Goal: Information Seeking & Learning: Learn about a topic

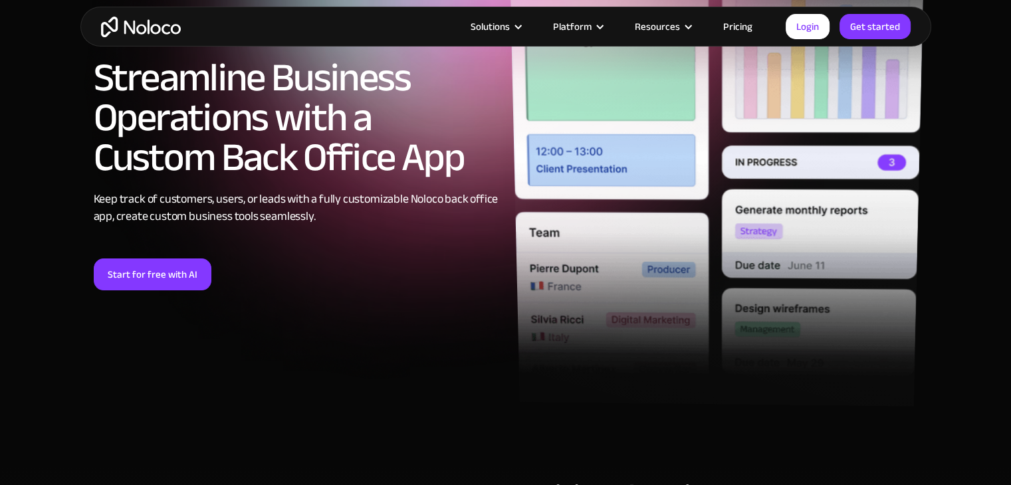
scroll to position [332, 0]
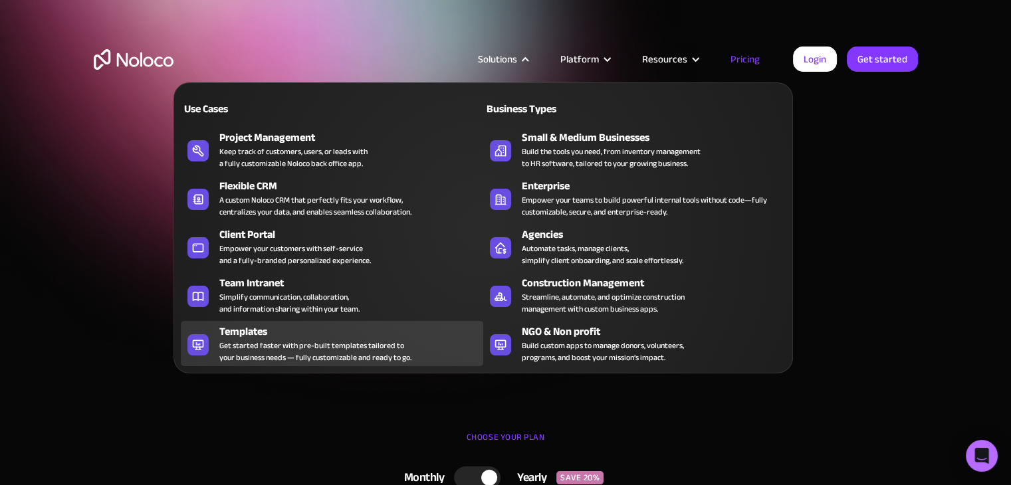
click at [439, 348] on div "Templates Get started faster with pre-built templates tailored to your business…" at bounding box center [347, 344] width 257 height 40
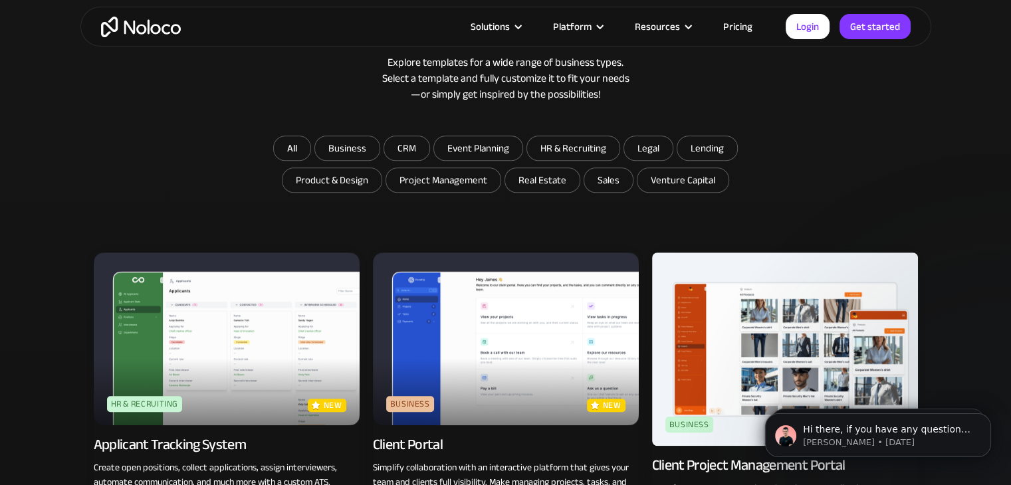
scroll to position [795, 0]
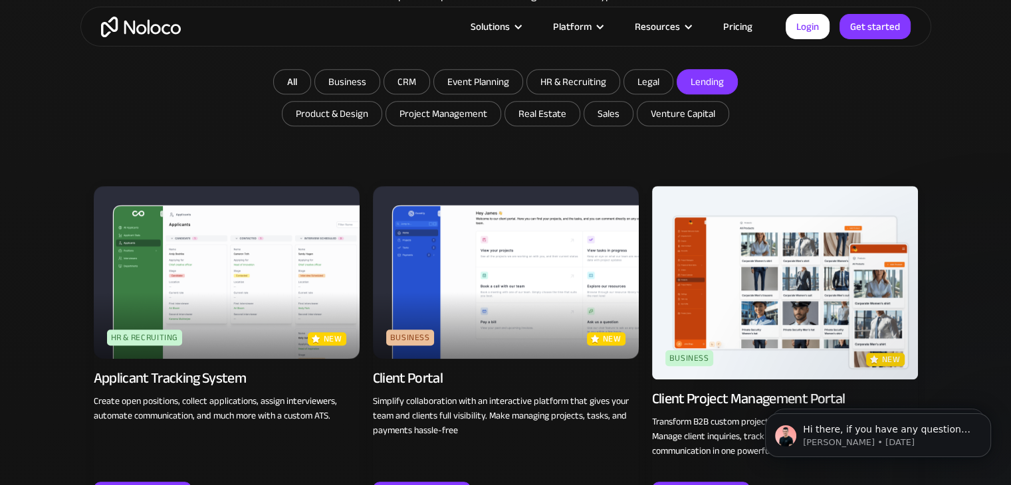
click at [379, 86] on input "Lending" at bounding box center [347, 82] width 64 height 24
checkbox input "true"
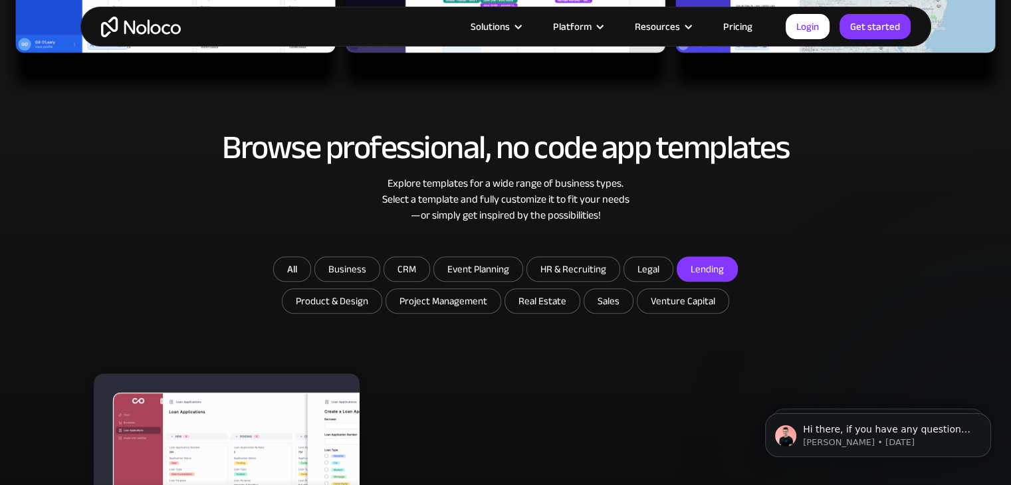
scroll to position [595, 0]
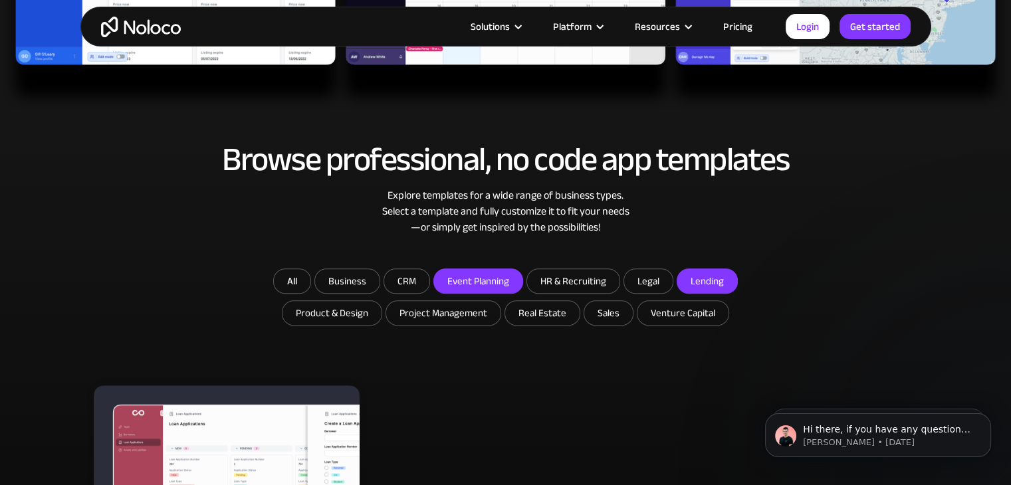
click at [379, 286] on input "Event Planning" at bounding box center [347, 281] width 64 height 24
checkbox input "true"
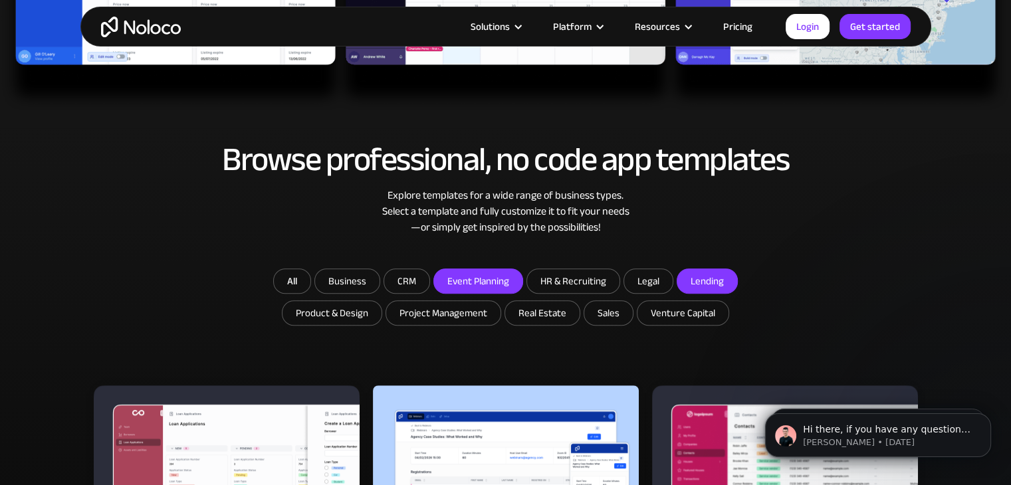
click at [522, 277] on input "Lending" at bounding box center [478, 281] width 88 height 24
checkbox input "false"
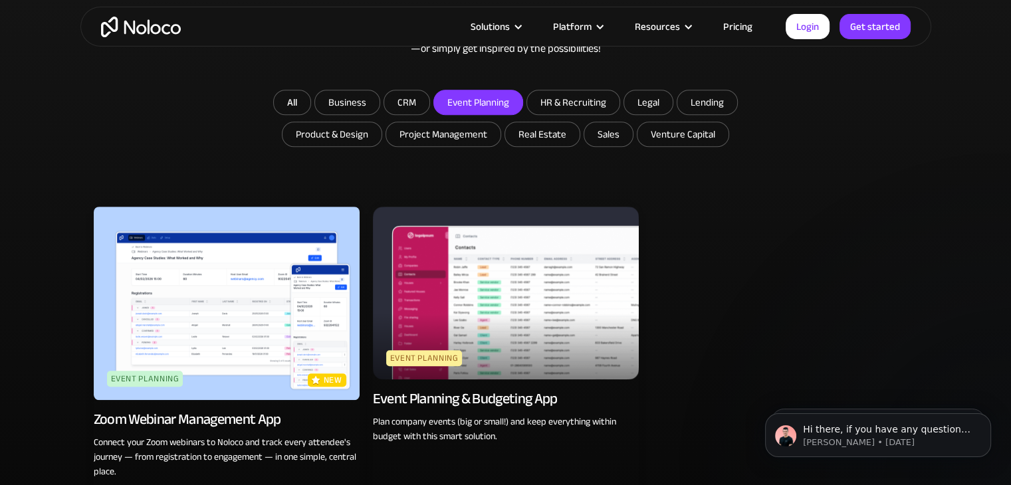
scroll to position [795, 0]
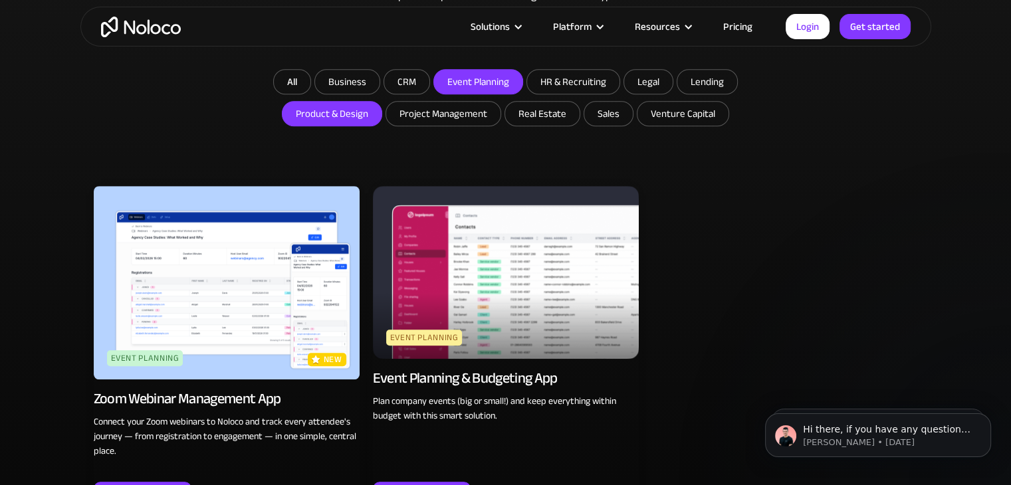
click at [315, 94] on input "Product & Design" at bounding box center [347, 82] width 64 height 24
checkbox input "true"
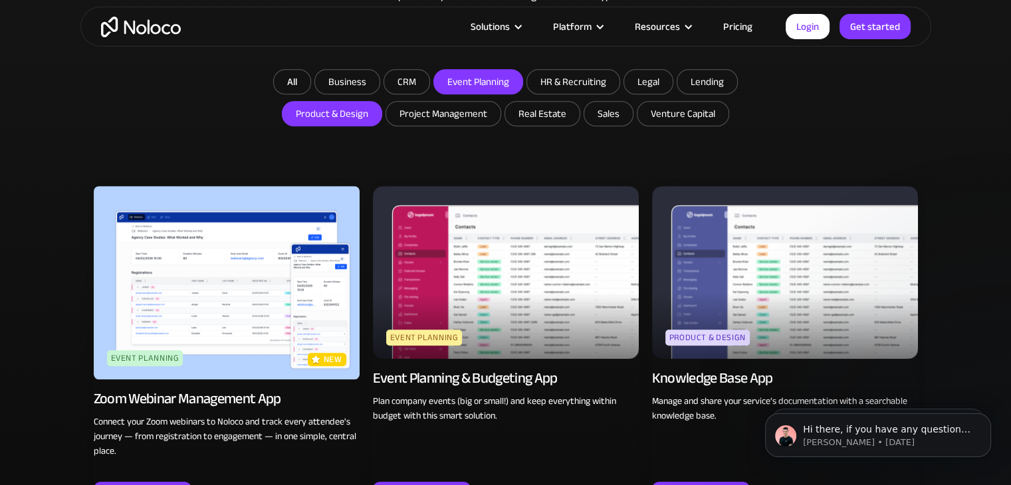
click at [488, 78] on input "Event Planning" at bounding box center [478, 82] width 88 height 24
checkbox input "false"
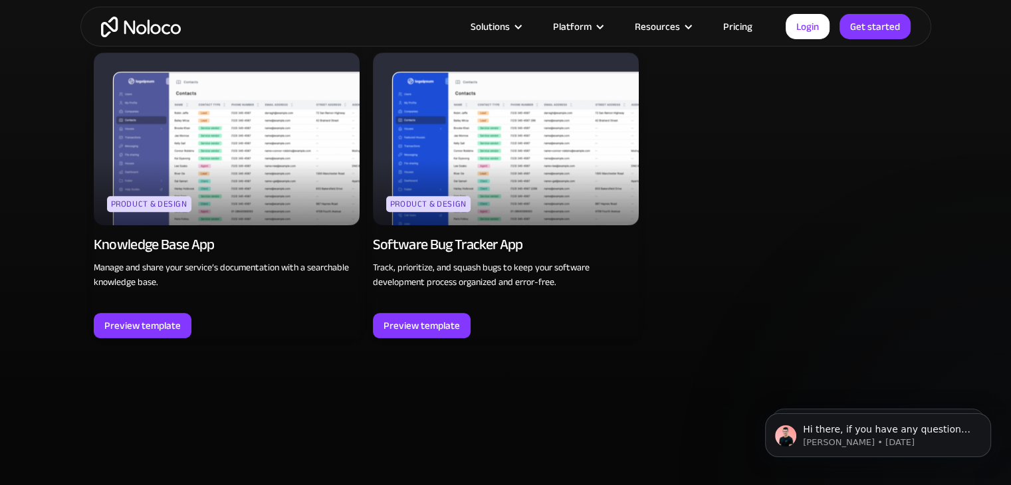
scroll to position [928, 0]
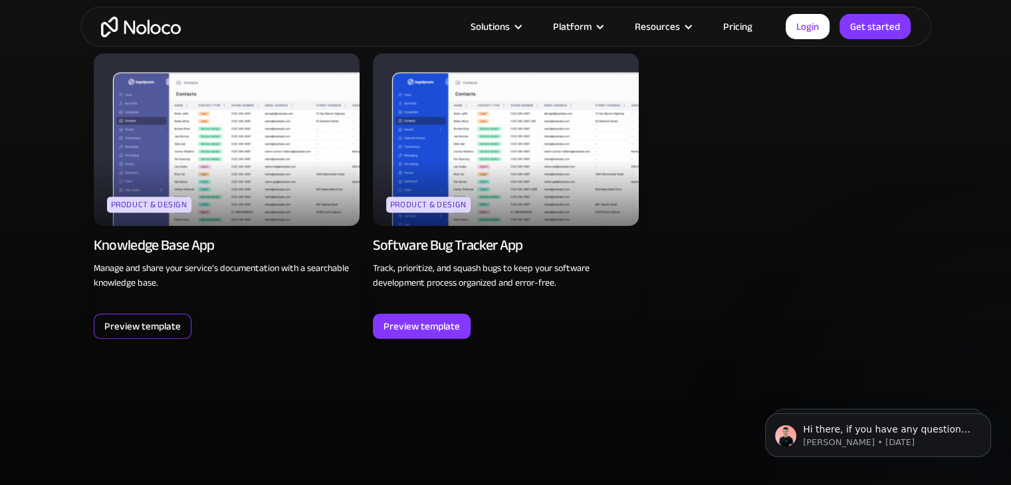
click at [156, 324] on div "Preview template" at bounding box center [142, 326] width 76 height 17
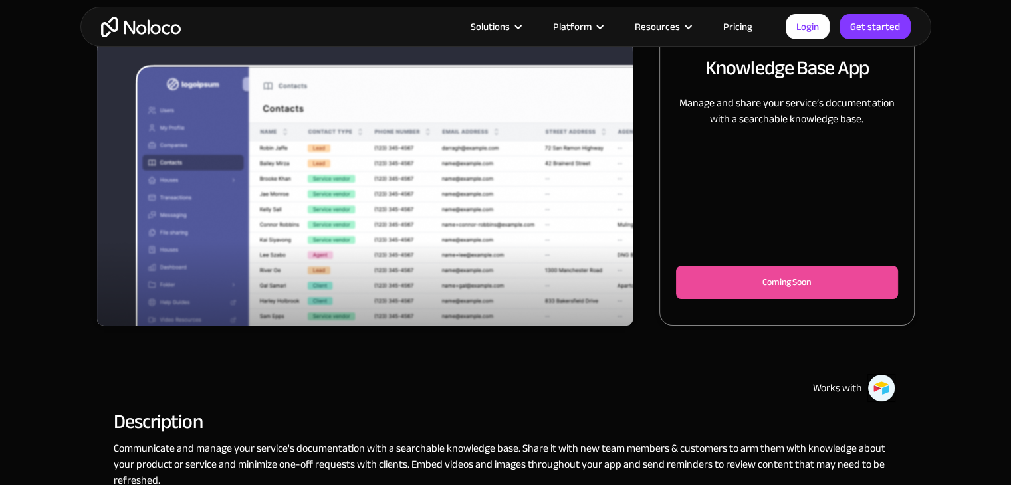
scroll to position [199, 0]
click at [317, 210] on img "1 of 3" at bounding box center [365, 201] width 536 height 348
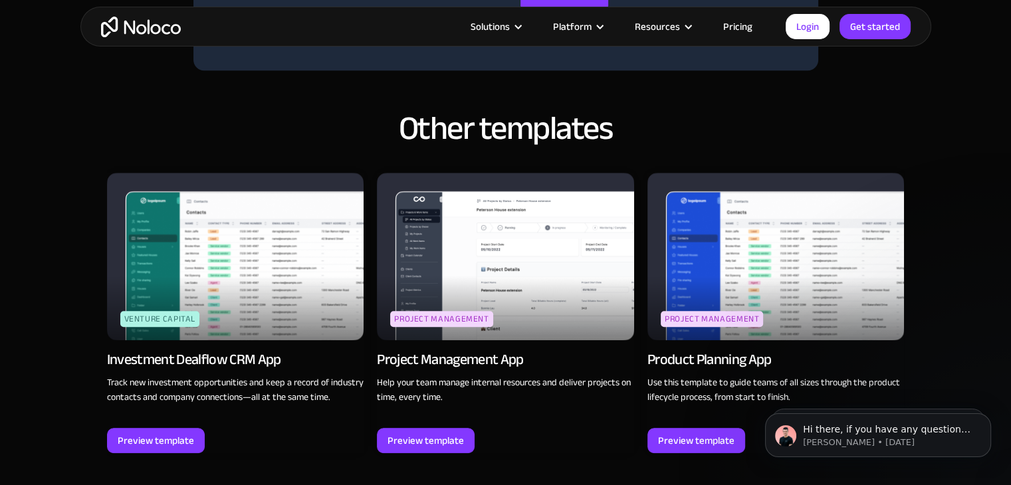
scroll to position [1130, 0]
